Goal: Find specific page/section: Find specific page/section

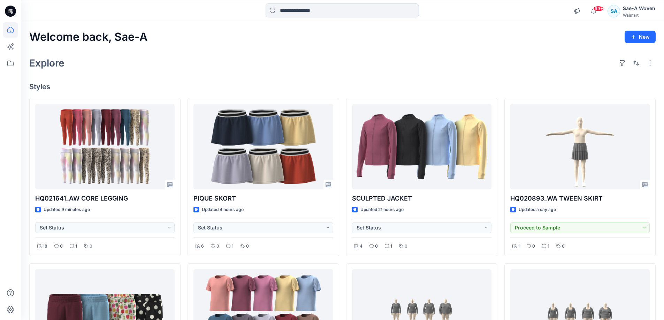
click at [308, 9] on input at bounding box center [341, 10] width 153 height 14
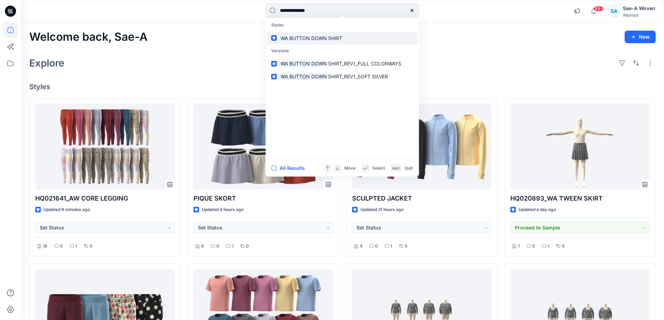
type input "**********"
click at [338, 44] on link "WA BUTTON DOWN SHIRT" at bounding box center [342, 38] width 150 height 13
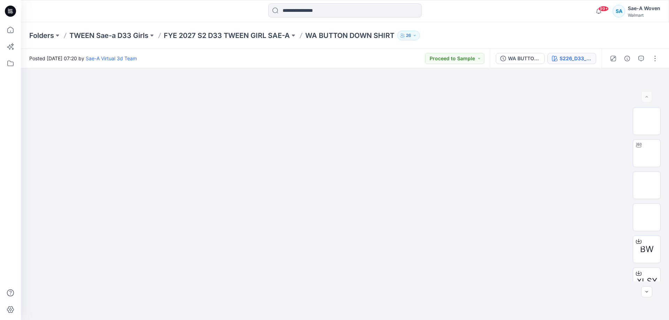
click at [570, 57] on div "S226_D33_WN_AOP_03A" at bounding box center [575, 59] width 32 height 8
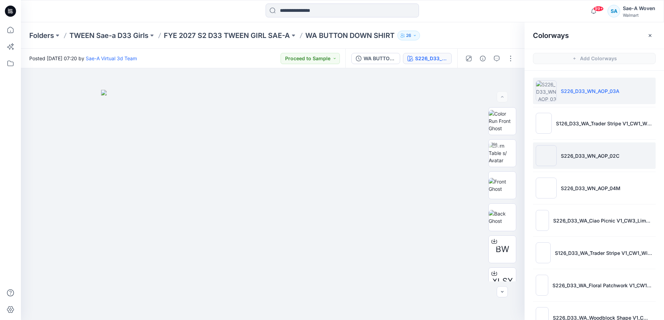
click at [582, 155] on p "S226_D33_WN_AOP_02C" at bounding box center [589, 155] width 59 height 7
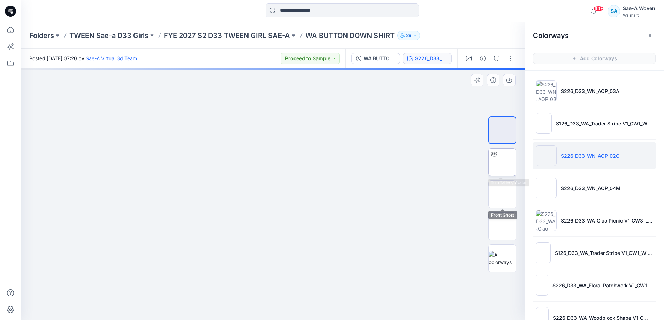
click at [502, 162] on img at bounding box center [502, 162] width 0 height 0
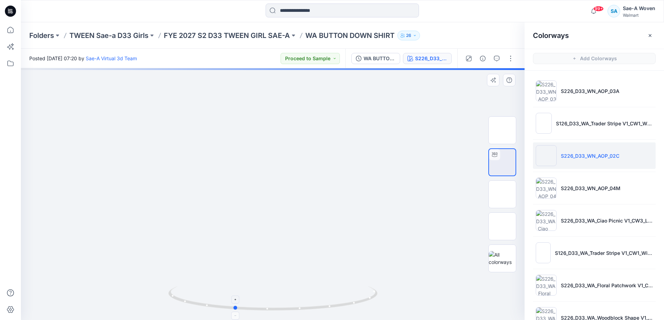
drag, startPoint x: 302, startPoint y: 287, endPoint x: 263, endPoint y: 288, distance: 38.7
click at [263, 288] on icon at bounding box center [273, 299] width 211 height 26
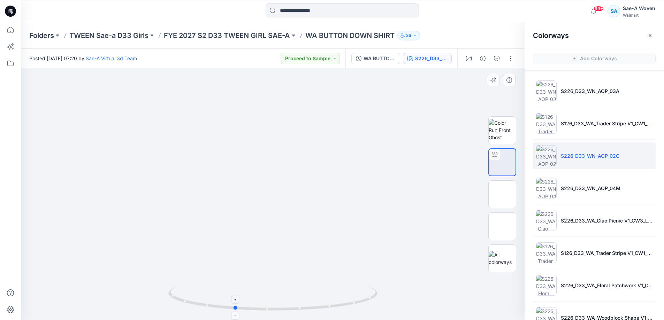
drag, startPoint x: 304, startPoint y: 206, endPoint x: 302, endPoint y: 300, distance: 94.1
click at [304, 206] on div at bounding box center [272, 194] width 503 height 252
drag, startPoint x: 249, startPoint y: 308, endPoint x: 184, endPoint y: 296, distance: 66.1
click at [184, 296] on icon at bounding box center [273, 299] width 211 height 26
click at [335, 13] on input at bounding box center [341, 10] width 153 height 14
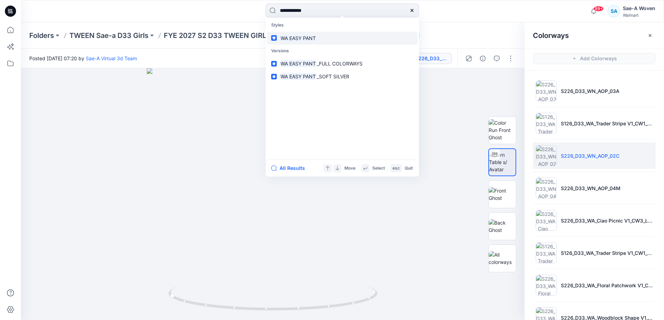
type input "**********"
drag, startPoint x: 319, startPoint y: 37, endPoint x: 302, endPoint y: 44, distance: 18.3
click at [319, 38] on link "WA EASY PANT" at bounding box center [342, 38] width 150 height 13
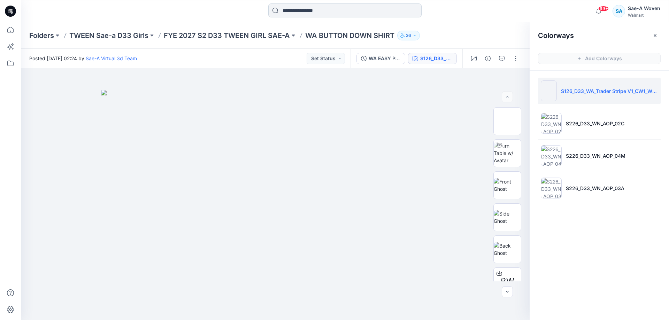
click at [321, 9] on input at bounding box center [344, 10] width 153 height 14
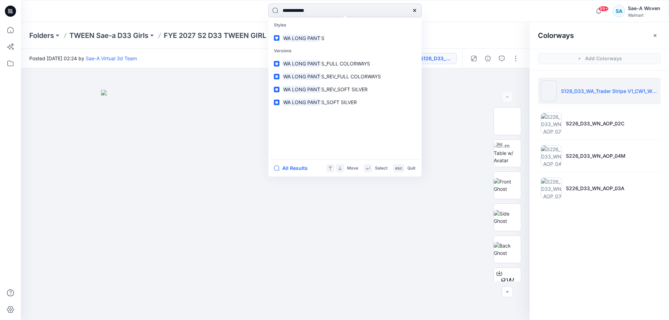
type input "**********"
click at [342, 38] on link "WA LONG PANT S" at bounding box center [345, 38] width 150 height 13
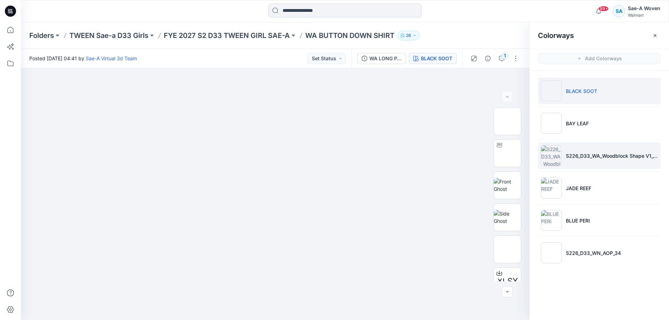
click at [611, 162] on li "S226_D33_WA_Woodblock Shape V1_CW3_Blushed Cherub_WM_MILLSHEET" at bounding box center [599, 155] width 123 height 26
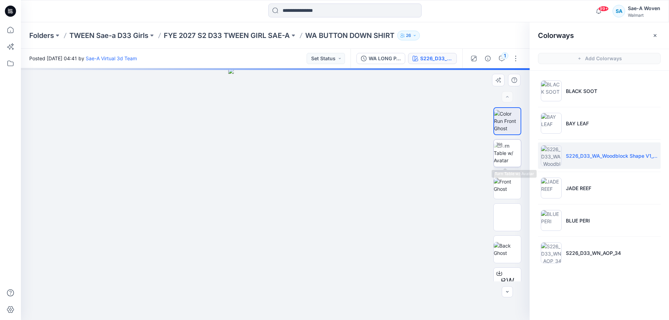
click at [510, 151] on img at bounding box center [507, 153] width 27 height 22
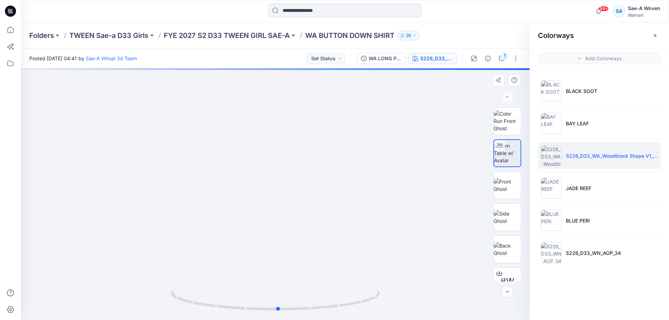
drag, startPoint x: 421, startPoint y: 216, endPoint x: 425, endPoint y: 175, distance: 41.3
click at [425, 175] on div at bounding box center [275, 194] width 509 height 252
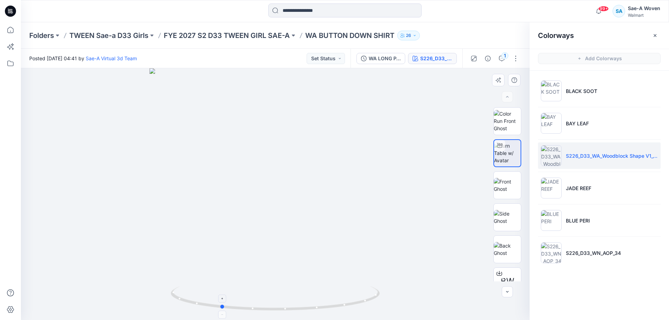
drag, startPoint x: 280, startPoint y: 309, endPoint x: 222, endPoint y: 307, distance: 58.6
click at [222, 307] on circle at bounding box center [223, 307] width 4 height 4
drag, startPoint x: 284, startPoint y: 310, endPoint x: 224, endPoint y: 310, distance: 59.9
click at [224, 310] on icon at bounding box center [276, 299] width 211 height 26
drag, startPoint x: 336, startPoint y: 307, endPoint x: 347, endPoint y: 304, distance: 11.3
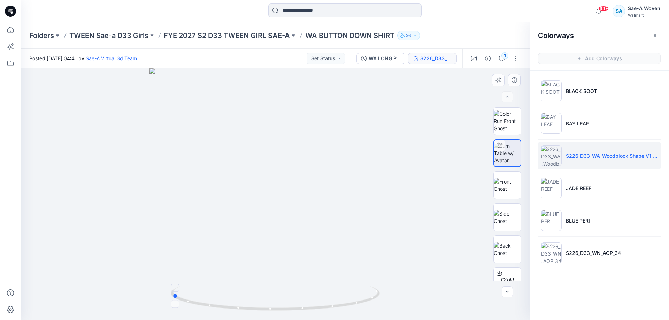
click at [347, 304] on icon at bounding box center [276, 299] width 211 height 26
click at [330, 6] on input at bounding box center [344, 10] width 153 height 14
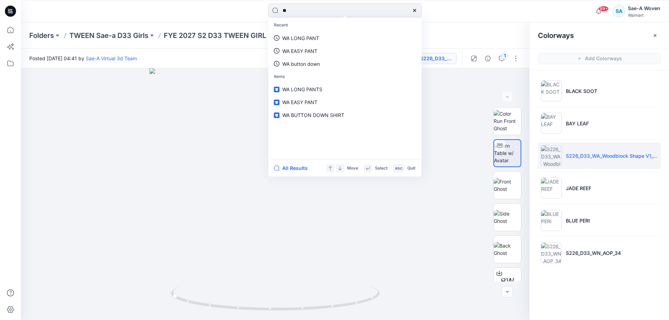
type input "*"
click at [46, 36] on p "Folders" at bounding box center [41, 36] width 25 height 10
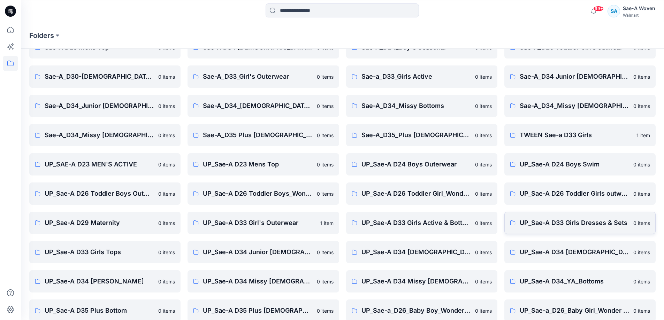
scroll to position [80, 0]
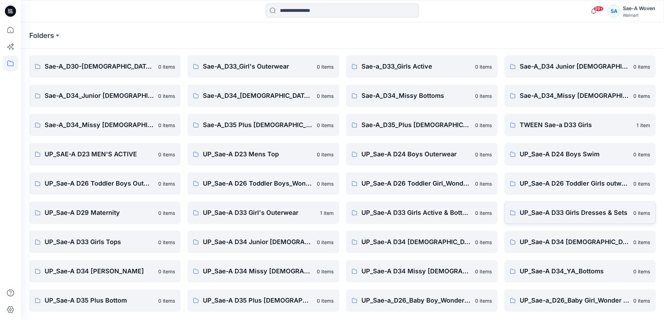
click at [574, 214] on p "UP_Sae-A D33 Girls Dresses & Sets" at bounding box center [573, 213] width 109 height 10
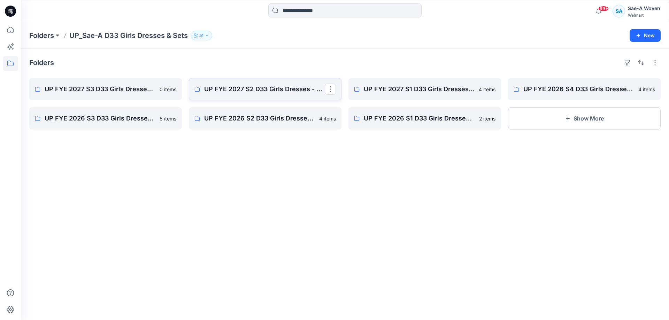
click at [294, 94] on p "UP FYE 2027 S2 D33 Girls Dresses - Sae-A" at bounding box center [264, 89] width 121 height 10
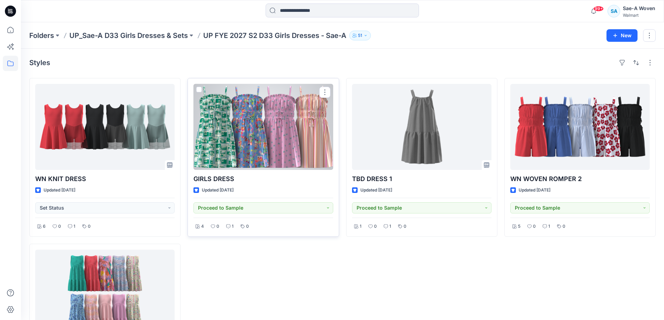
drag, startPoint x: 280, startPoint y: 140, endPoint x: 379, endPoint y: 204, distance: 118.6
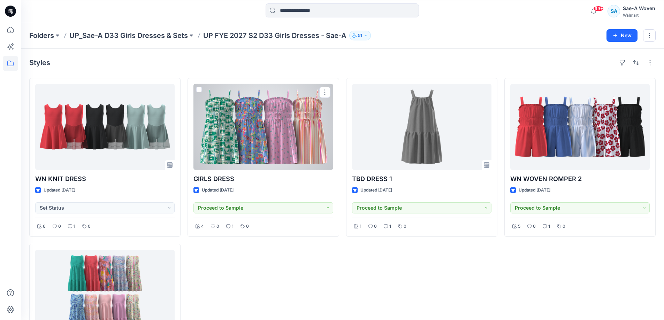
click at [280, 140] on div at bounding box center [262, 127] width 139 height 86
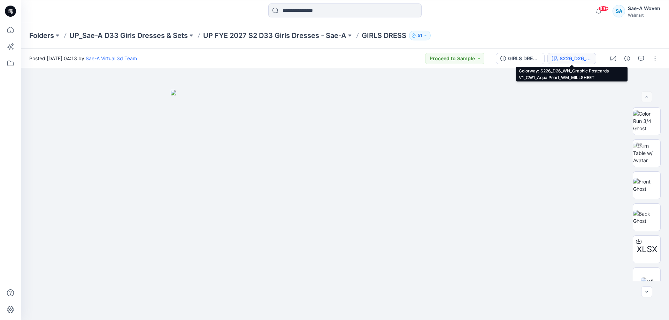
click at [573, 59] on div "S226_D26_WN_Graphic Postcards V1_CW1_Aqua Pearl_WM_MILLSHEET" at bounding box center [575, 59] width 32 height 8
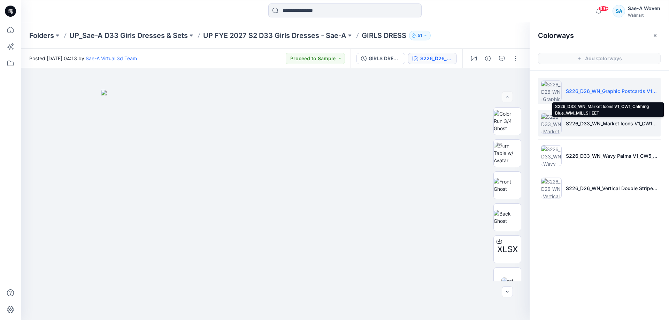
click at [574, 125] on p "S226_D33_WN_Market Icons V1_CW1_Calming Blue_WM_MILLSHEET" at bounding box center [612, 123] width 92 height 7
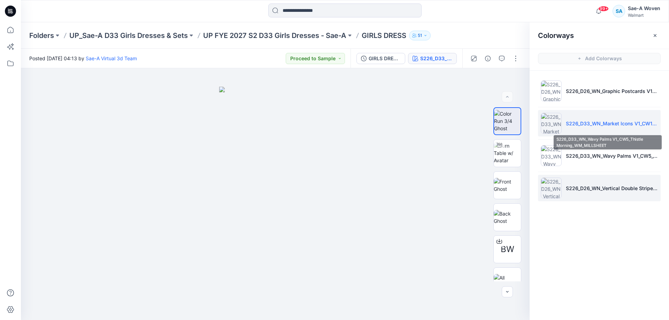
click at [589, 183] on li "S226_D26_WN_Vertical Double Stripe V1_CW1_Old Ivory Cream_Pear Slice_WM_MILLSHE…" at bounding box center [599, 188] width 123 height 26
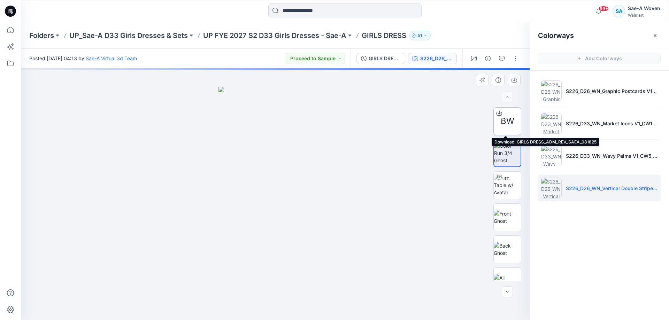
click at [505, 125] on span "BW" at bounding box center [508, 121] width 14 height 13
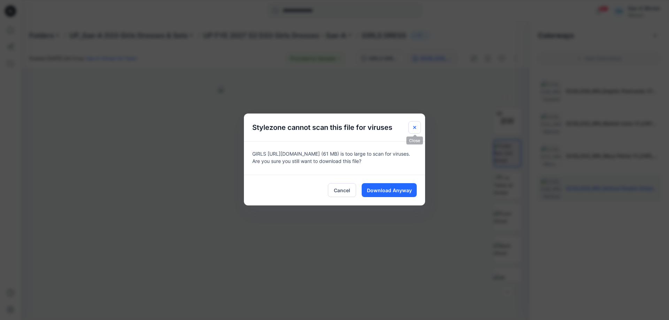
click at [414, 127] on icon "Close" at bounding box center [414, 127] width 3 height 3
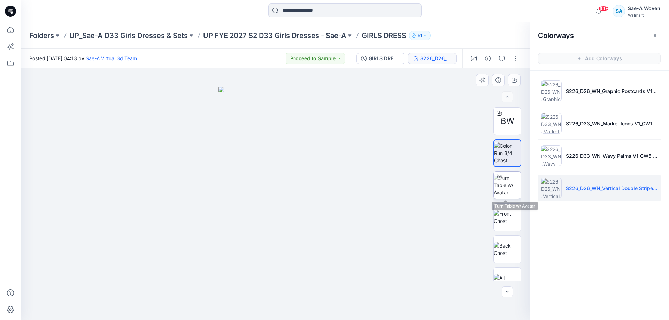
click at [516, 183] on img at bounding box center [507, 185] width 27 height 22
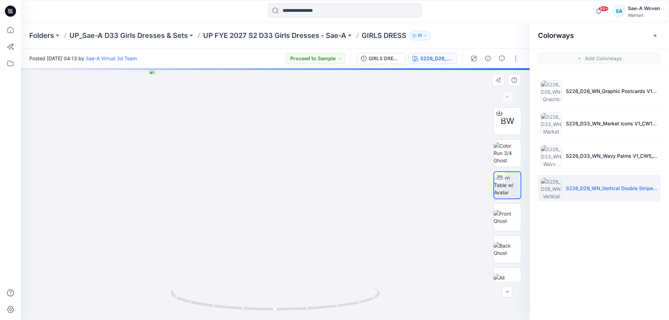
click at [428, 192] on div at bounding box center [275, 194] width 509 height 252
drag, startPoint x: 324, startPoint y: 310, endPoint x: 269, endPoint y: 312, distance: 55.1
click at [269, 312] on icon at bounding box center [276, 299] width 211 height 26
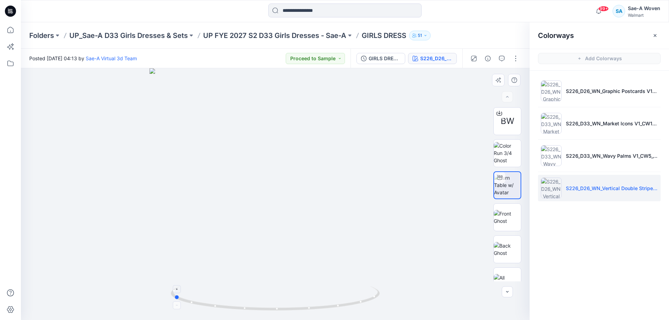
drag, startPoint x: 344, startPoint y: 291, endPoint x: 297, endPoint y: 290, distance: 46.7
click at [297, 290] on icon at bounding box center [276, 299] width 211 height 26
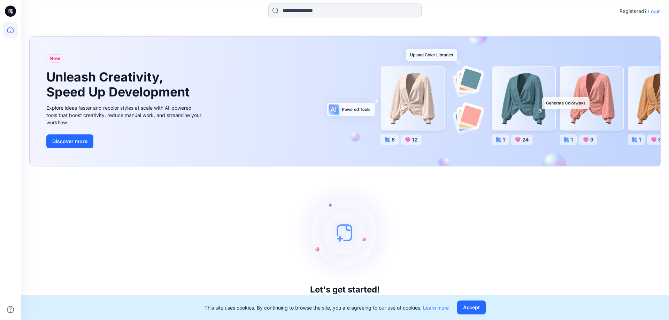
click at [649, 13] on p "Login" at bounding box center [654, 11] width 13 height 7
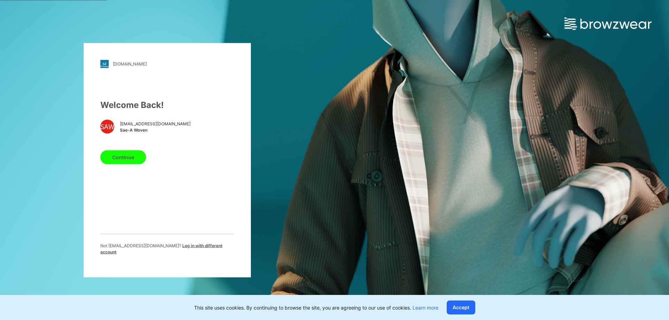
click at [207, 193] on div "Welcome Back! SAW saea.wmwoven@sae-a.com Sae-A Woven Continue Not saea.wmwoven@…" at bounding box center [167, 180] width 134 height 162
click at [131, 154] on button "Continue" at bounding box center [123, 157] width 46 height 14
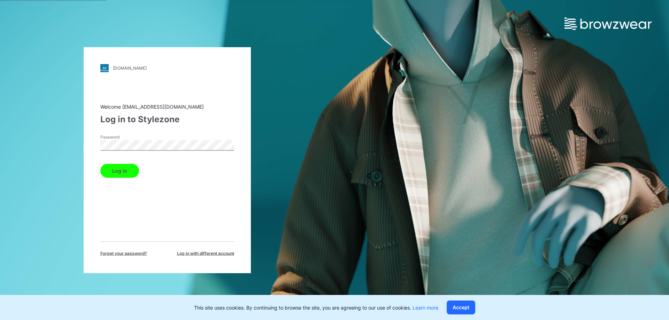
click at [100, 164] on button "Log in" at bounding box center [119, 171] width 39 height 14
